Goal: Contribute content

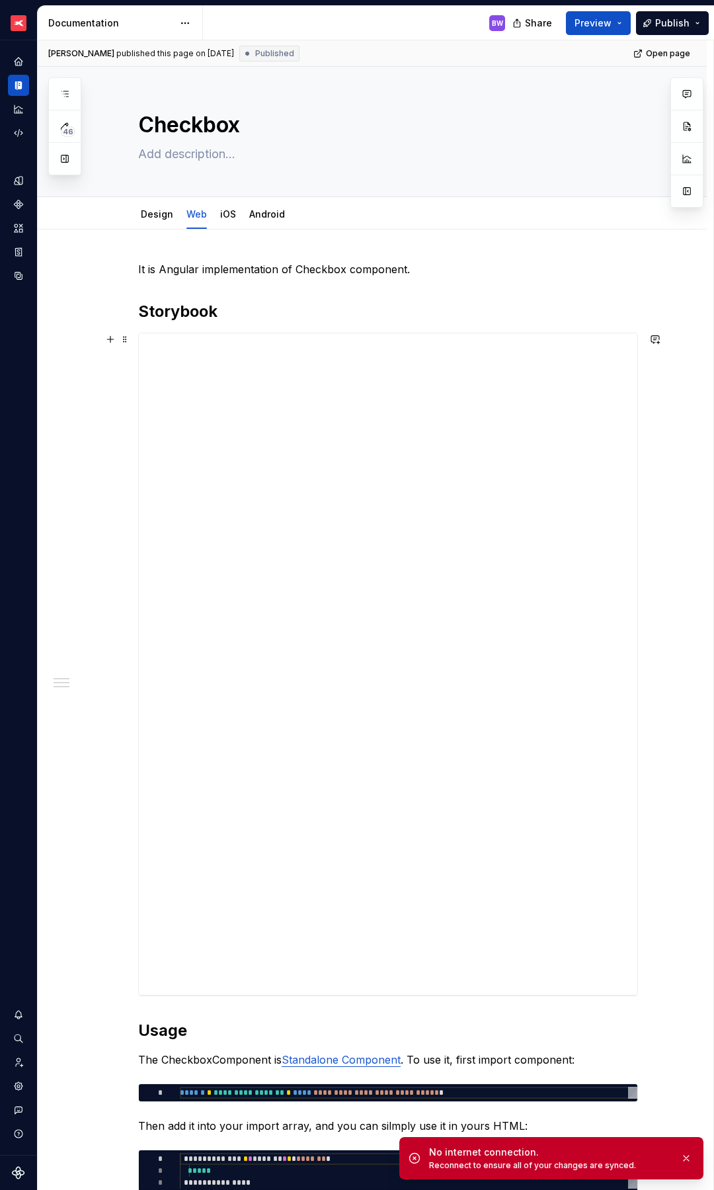
scroll to position [198, 0]
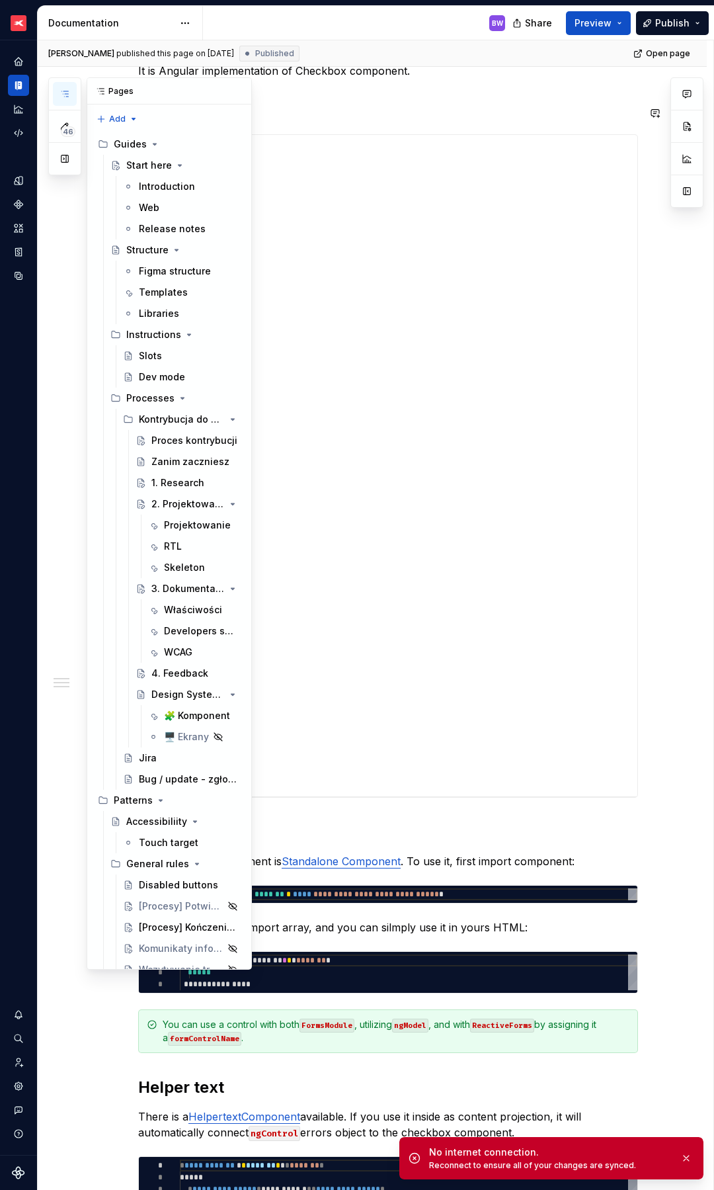
click at [69, 98] on icon "button" at bounding box center [65, 94] width 11 height 11
type textarea "*"
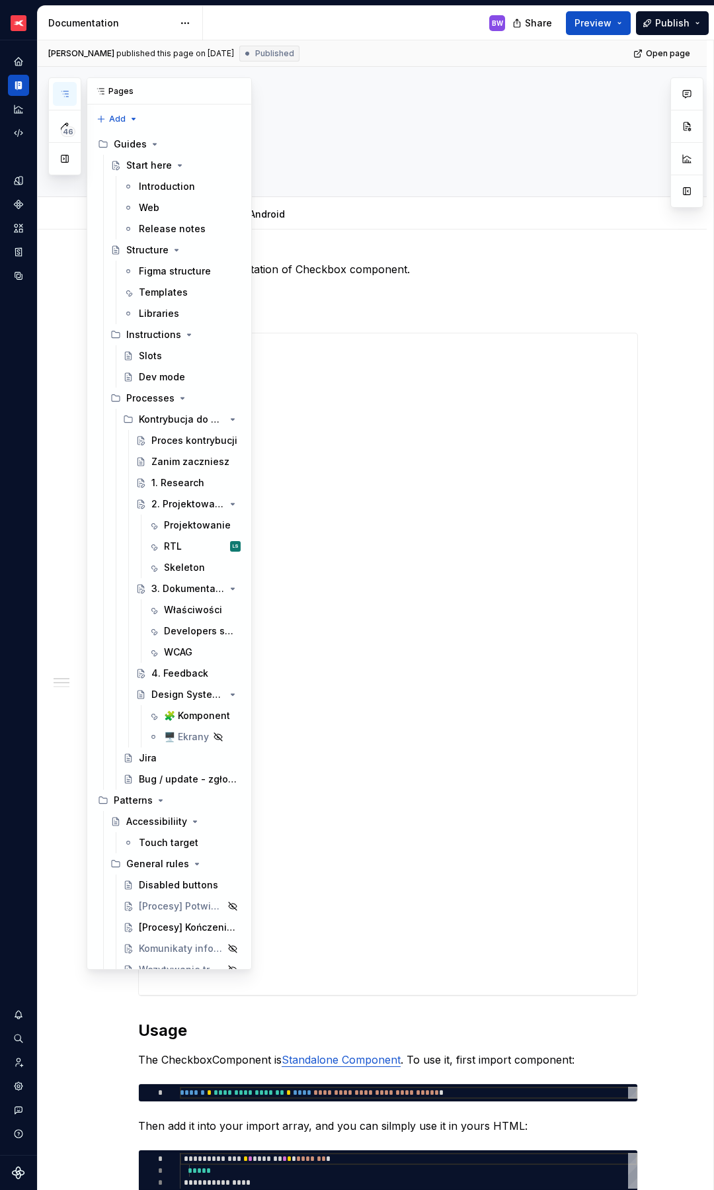
click at [65, 95] on icon "button" at bounding box center [65, 94] width 11 height 11
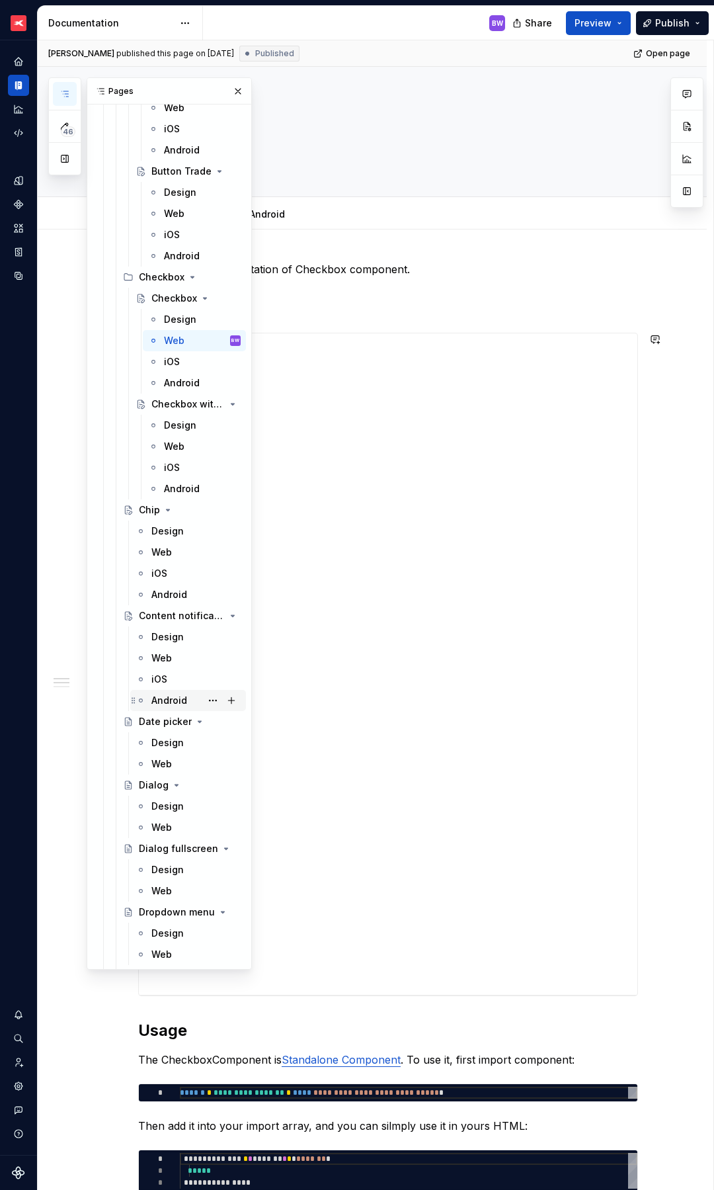
scroll to position [3625, 0]
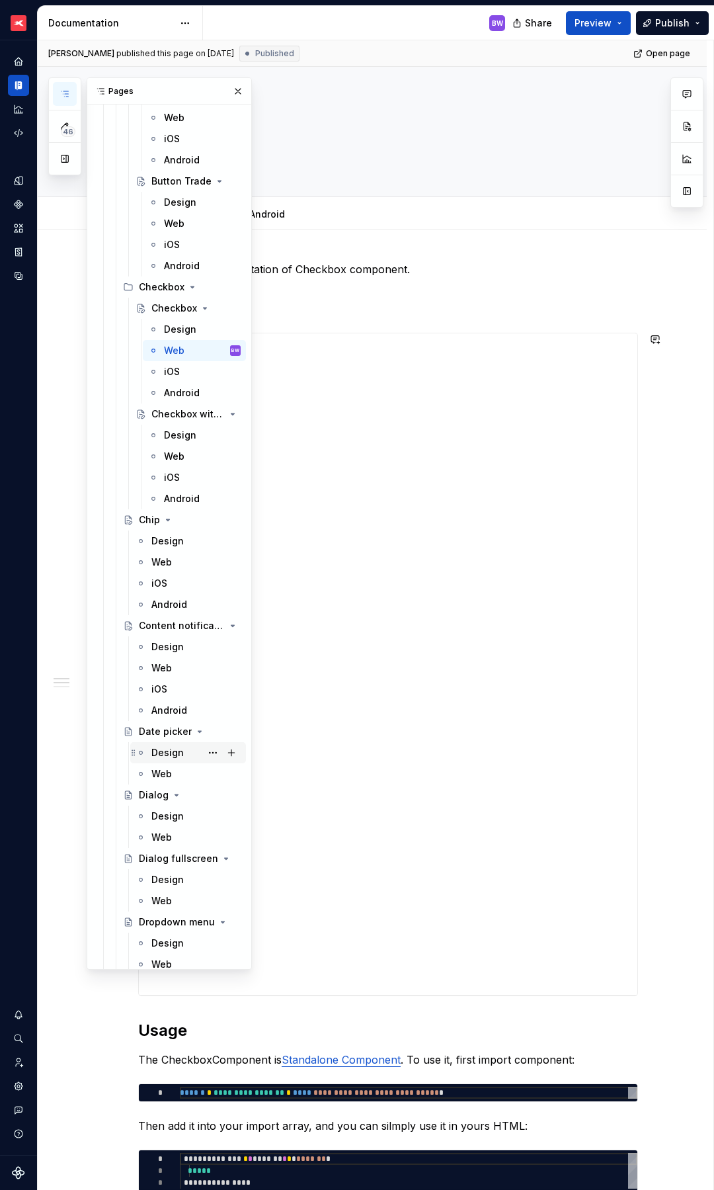
click at [161, 758] on div "Design" at bounding box center [167, 752] width 32 height 13
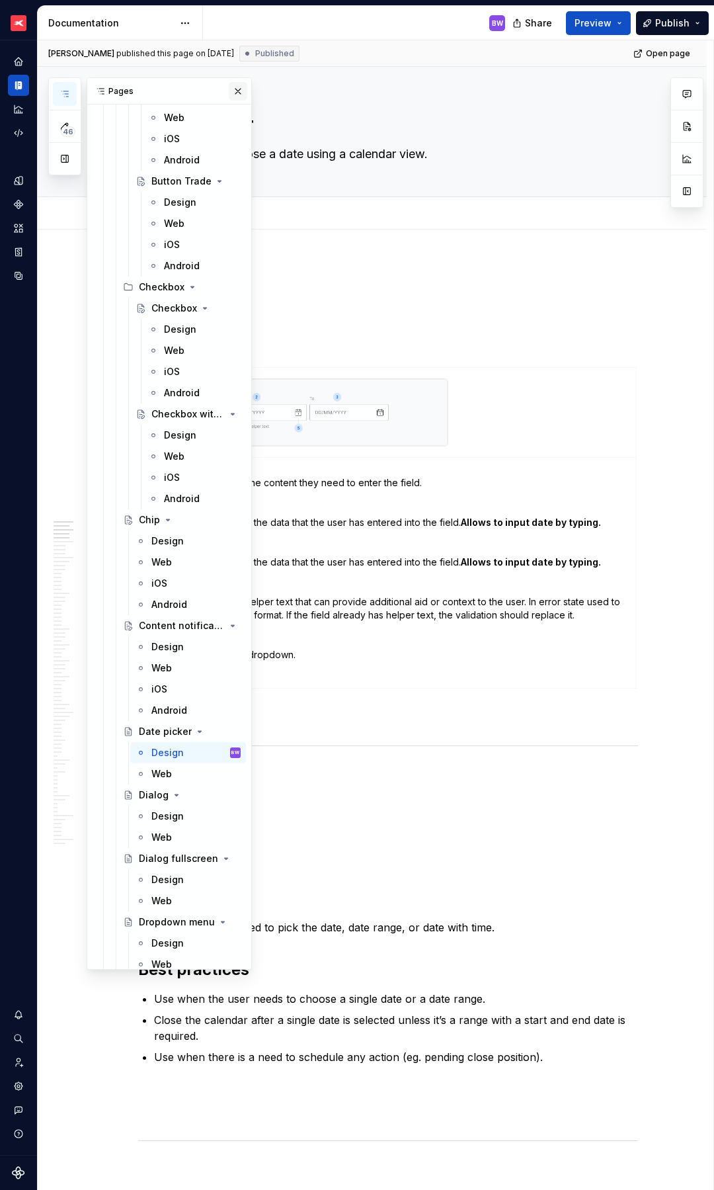
click at [229, 91] on button "button" at bounding box center [238, 91] width 19 height 19
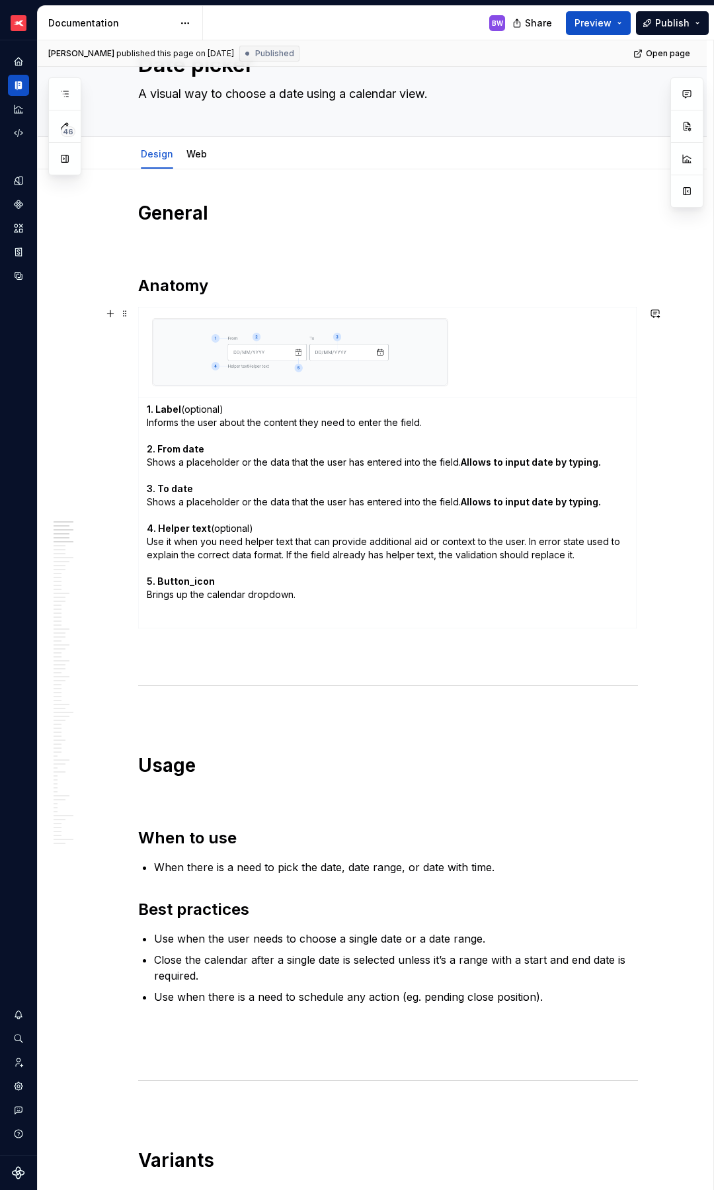
scroll to position [69, 0]
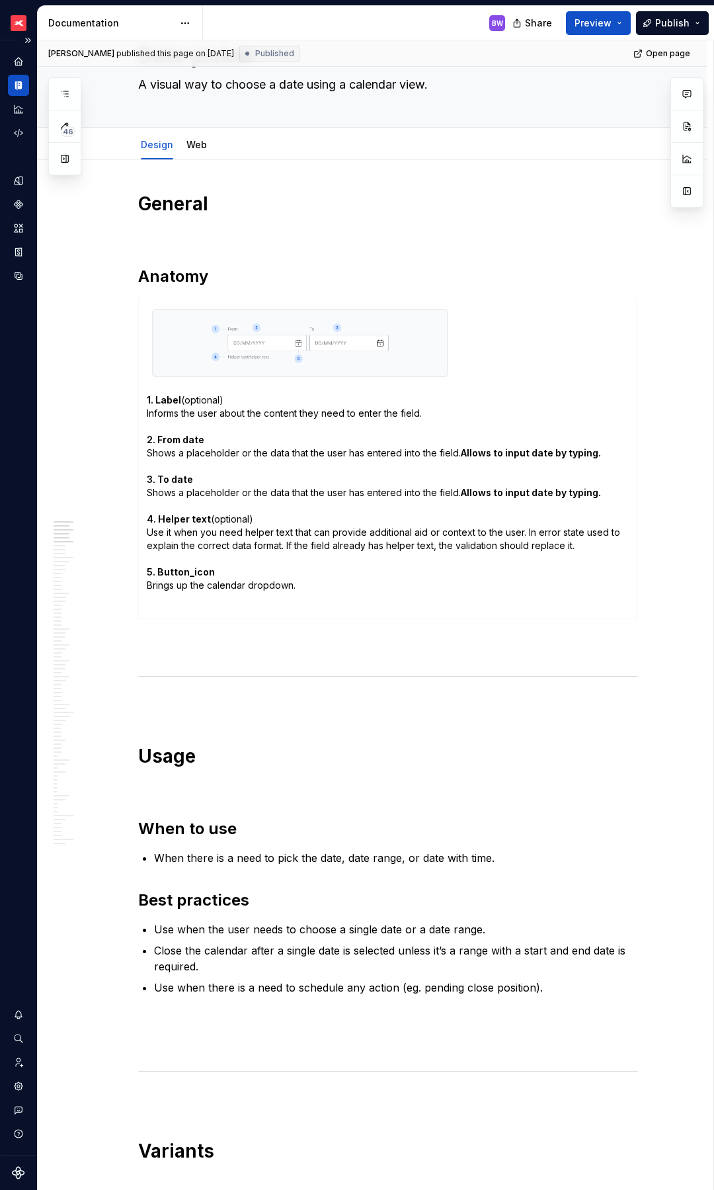
type textarea "*"
